Goal: Task Accomplishment & Management: Use online tool/utility

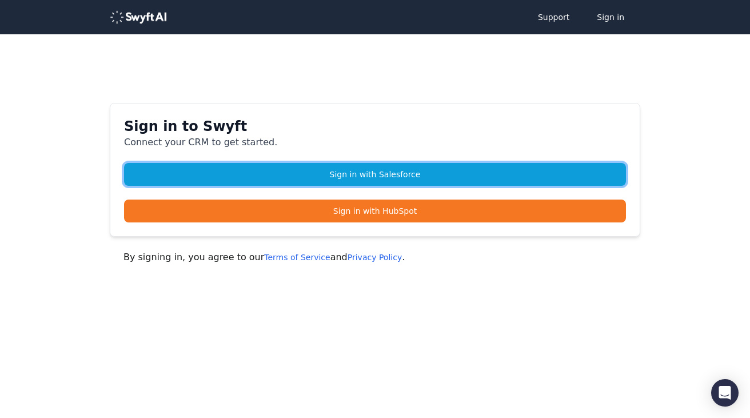
click at [415, 174] on link "Sign in with Salesforce" at bounding box center [375, 174] width 502 height 23
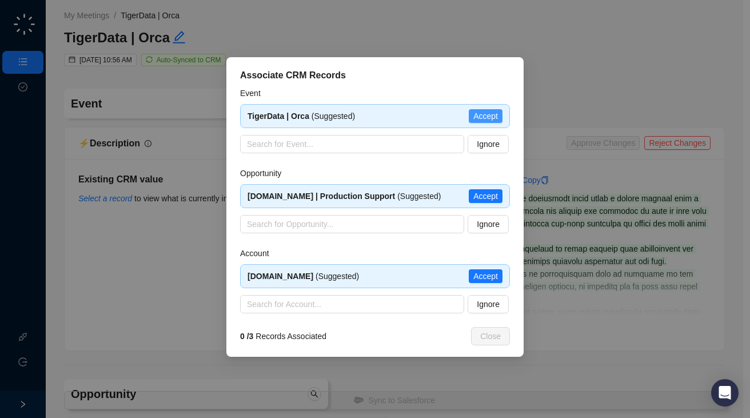
click at [486, 117] on span "Accept" at bounding box center [485, 116] width 25 height 13
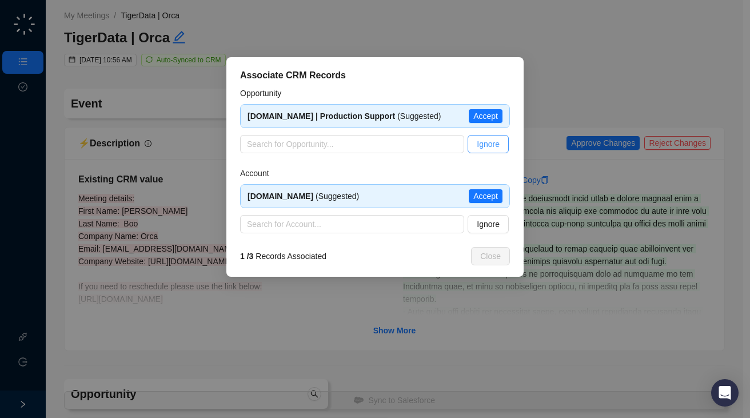
click at [485, 140] on span "Ignore" at bounding box center [488, 144] width 23 height 13
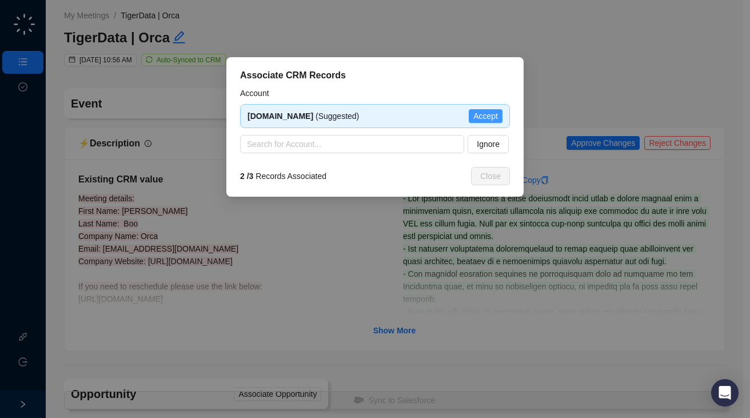
click at [489, 117] on span "Accept" at bounding box center [485, 116] width 25 height 13
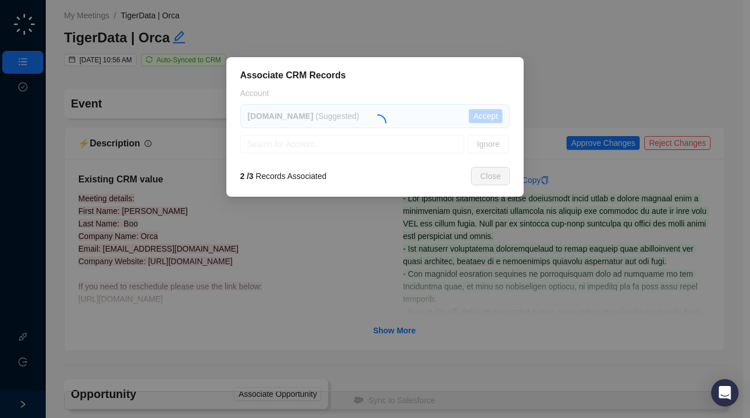
type textarea "*******"
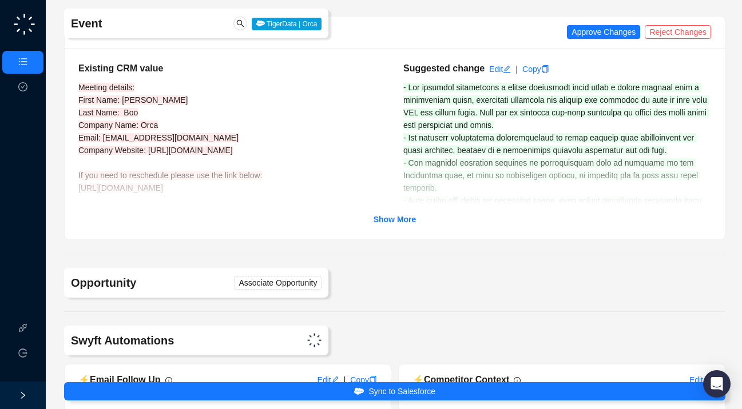
scroll to position [113, 0]
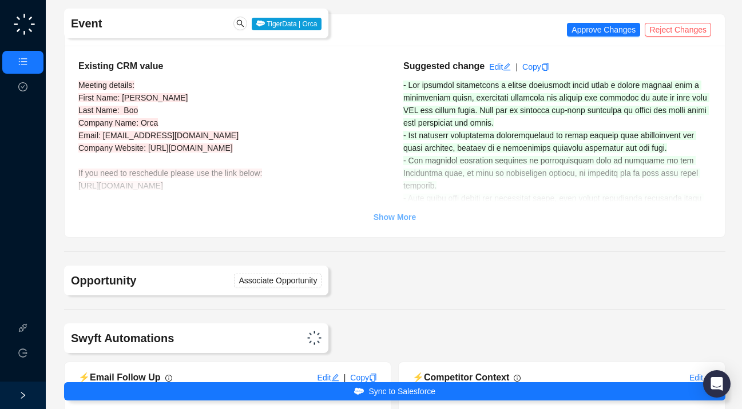
click at [407, 218] on strong "Show More" at bounding box center [394, 217] width 43 height 9
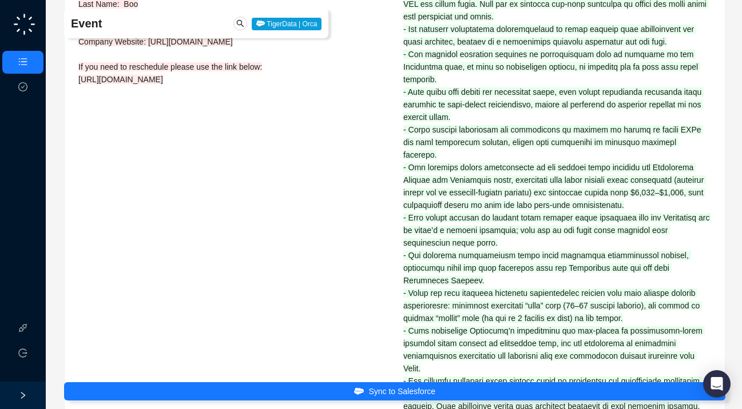
scroll to position [0, 0]
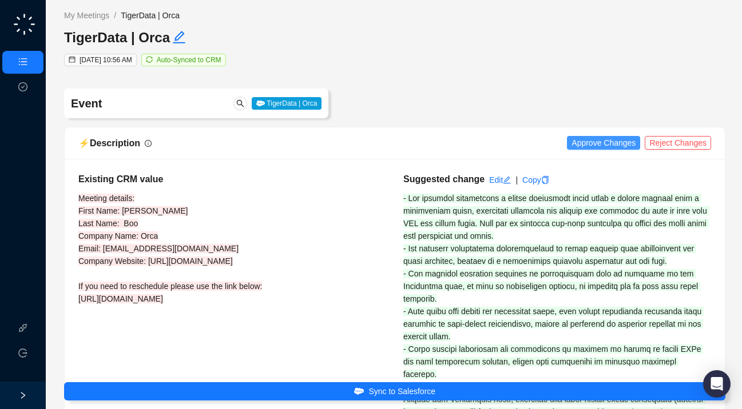
click at [603, 145] on span "Approve Changes" at bounding box center [603, 143] width 64 height 13
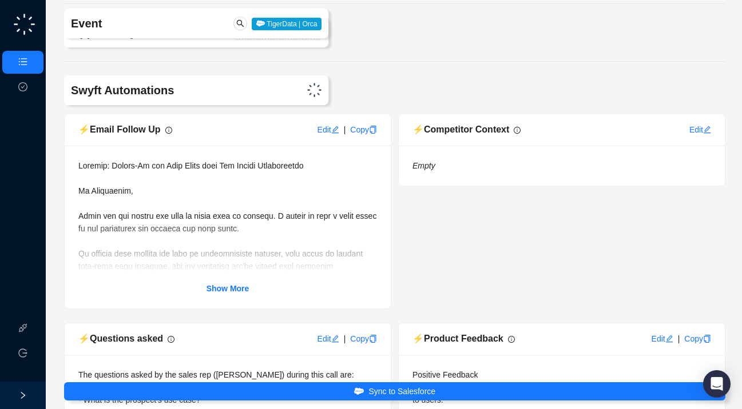
scroll to position [875, 0]
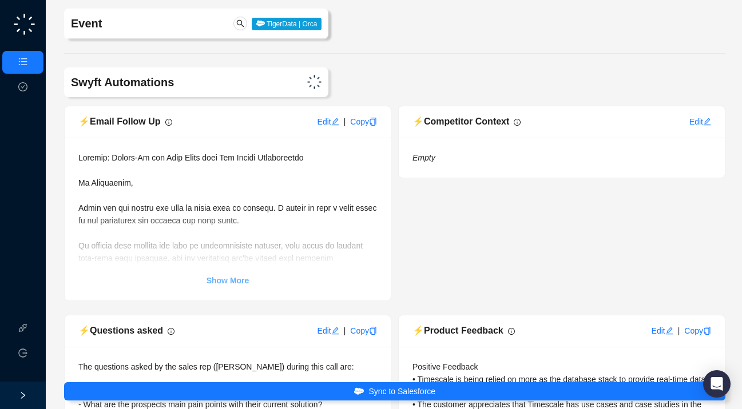
click at [244, 276] on strong "Show More" at bounding box center [227, 280] width 43 height 9
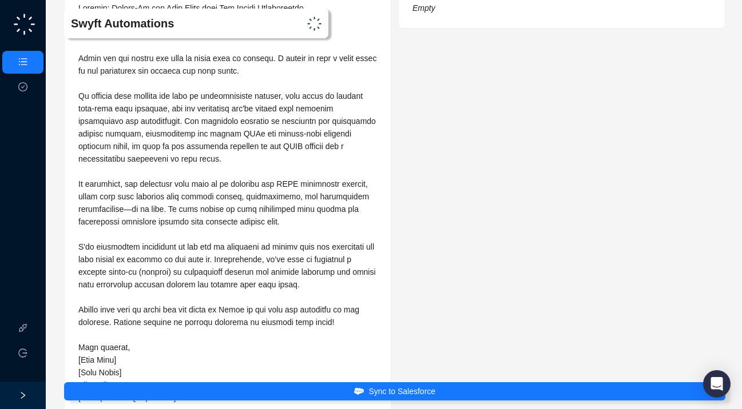
scroll to position [915, 0]
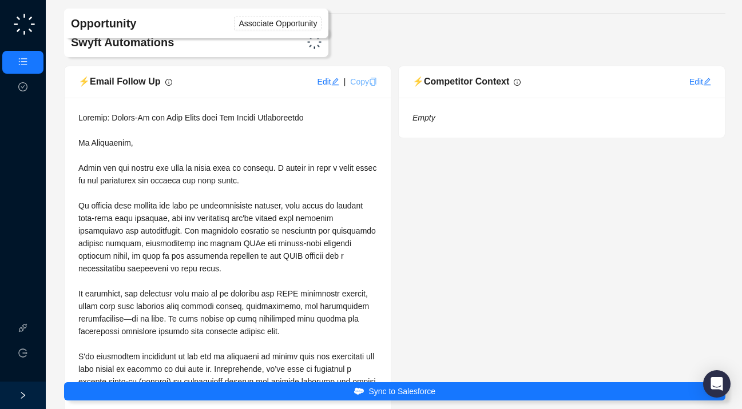
click at [360, 79] on link "Copy" at bounding box center [363, 81] width 27 height 9
